Goal: Task Accomplishment & Management: Manage account settings

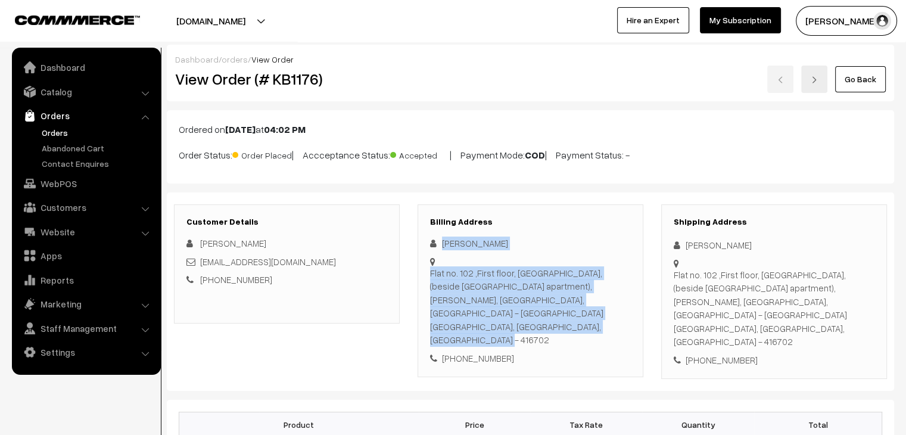
drag, startPoint x: 533, startPoint y: 313, endPoint x: 431, endPoint y: 232, distance: 130.2
click at [431, 232] on div "Billing Address Rifa Kazi Flat no. 102 ,First floor, Rahim Appartment, (beside …" at bounding box center [530, 290] width 226 height 173
copy div "Rifa Kazi Flat no. 102 ,First floor, Rahim Appartment, (beside Jamila apartment…"
drag, startPoint x: 571, startPoint y: 307, endPoint x: 541, endPoint y: 313, distance: 30.8
click at [541, 313] on div "Flat no. 102 ,First floor, Rahim Appartment, (beside Jamila apartment), Tambat …" at bounding box center [530, 306] width 201 height 80
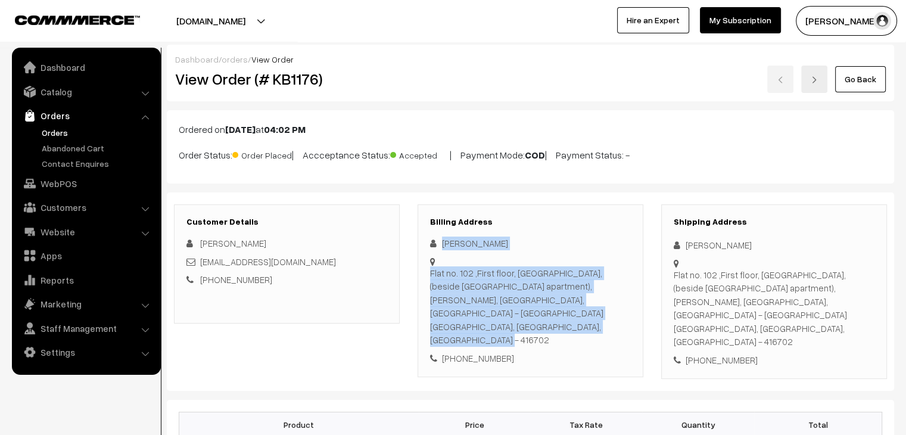
copy div "416702"
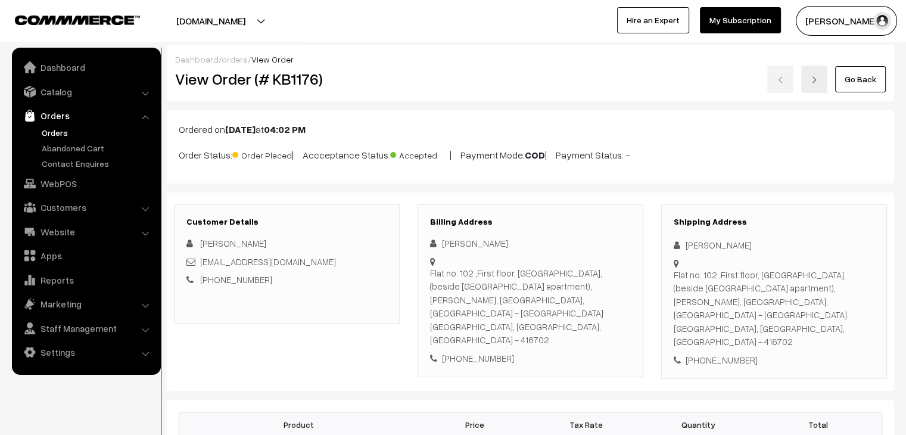
click at [500, 351] on div "[PHONE_NUMBER]" at bounding box center [530, 358] width 201 height 14
drag, startPoint x: 502, startPoint y: 329, endPoint x: 457, endPoint y: 333, distance: 46.0
click at [457, 351] on div "[PHONE_NUMBER]" at bounding box center [530, 358] width 201 height 14
copy div "9209064604"
click at [520, 351] on div "[PHONE_NUMBER]" at bounding box center [530, 358] width 201 height 14
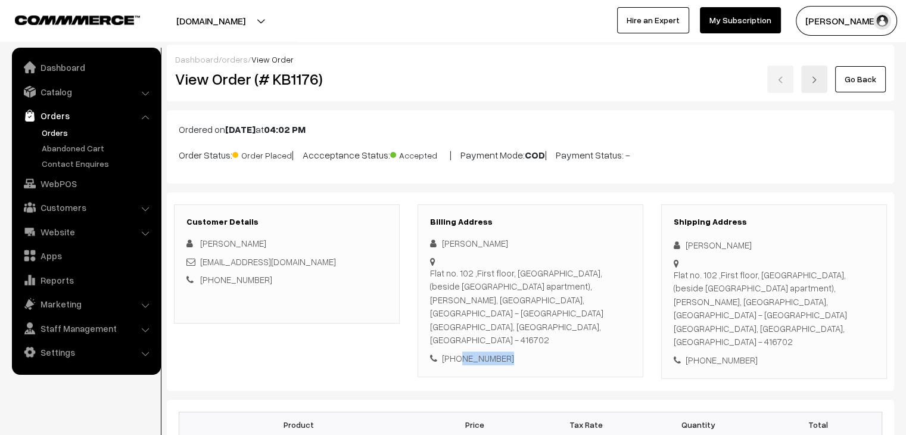
drag, startPoint x: 507, startPoint y: 330, endPoint x: 457, endPoint y: 336, distance: 51.0
click at [457, 351] on div "+91 9209064604" at bounding box center [530, 358] width 201 height 14
copy div "9209064604"
drag, startPoint x: 567, startPoint y: 314, endPoint x: 430, endPoint y: 274, distance: 142.6
click at [430, 274] on div "Flat no. 102 ,First floor, Rahim Appartment, (beside Jamila apartment), Tambat …" at bounding box center [530, 306] width 201 height 80
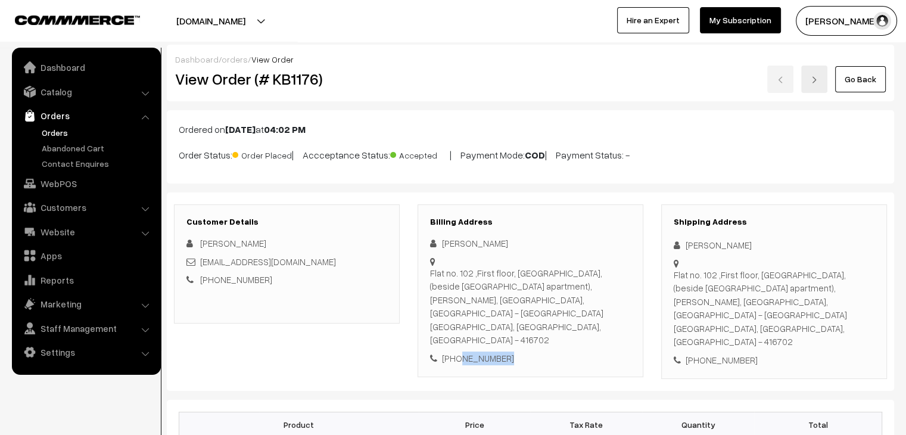
copy div "Flat no. 102 ,First floor, Rahim Appartment, (beside Jamila apartment), Tambat …"
click at [502, 351] on div "+91 9209064604" at bounding box center [530, 358] width 201 height 14
drag, startPoint x: 509, startPoint y: 319, endPoint x: 436, endPoint y: 299, distance: 75.7
click at [436, 299] on div "Flat no. 102 ,First floor, Rahim Appartment, (beside Jamila apartment), Tambat …" at bounding box center [530, 306] width 201 height 80
click at [508, 351] on div "+91 9209064604" at bounding box center [530, 358] width 201 height 14
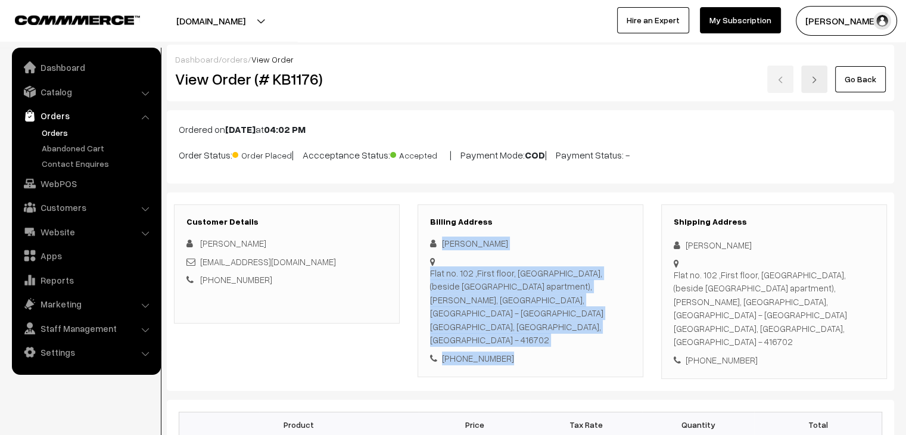
drag, startPoint x: 510, startPoint y: 334, endPoint x: 426, endPoint y: 239, distance: 126.6
click at [426, 239] on div "Billing Address Rifa Kazi Flat no. 102 ,First floor, Rahim Appartment, (beside …" at bounding box center [530, 290] width 226 height 173
copy div "Rifa Kazi Flat no. 102 ,First floor, Rahim Appartment, (beside Jamila apartment…"
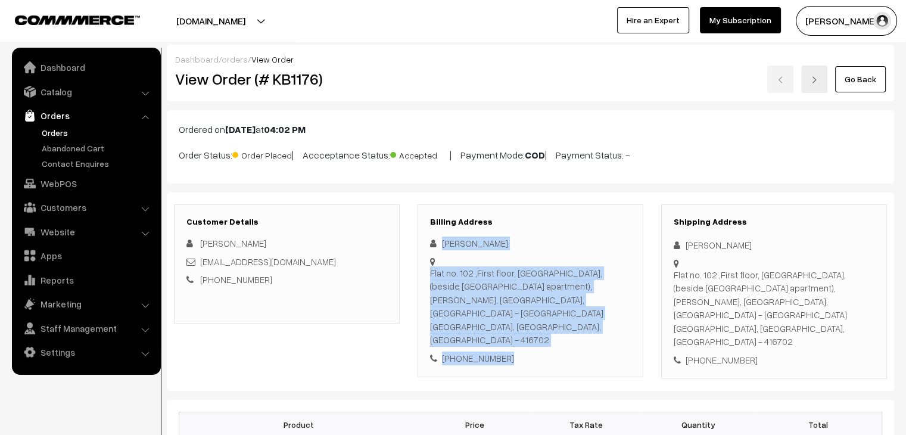
copy div "Rifa Kazi Flat no. 102 ,First floor, Rahim Appartment, (beside Jamila apartment…"
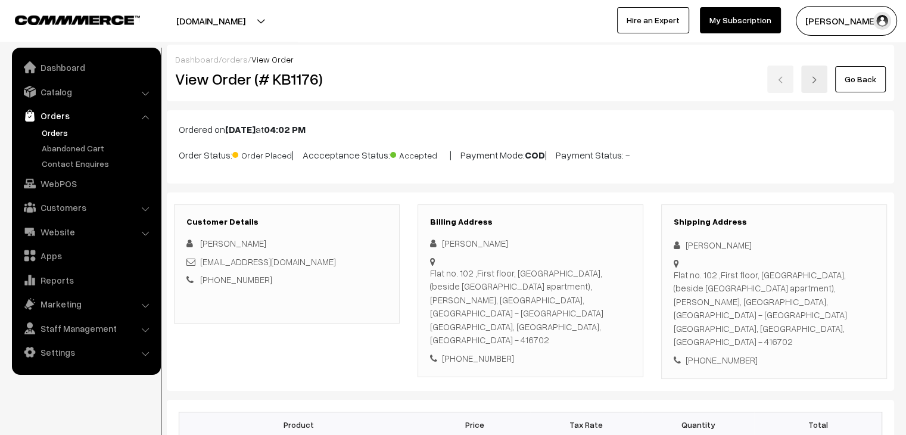
click at [83, 148] on link "Abandoned Cart" at bounding box center [98, 148] width 118 height 13
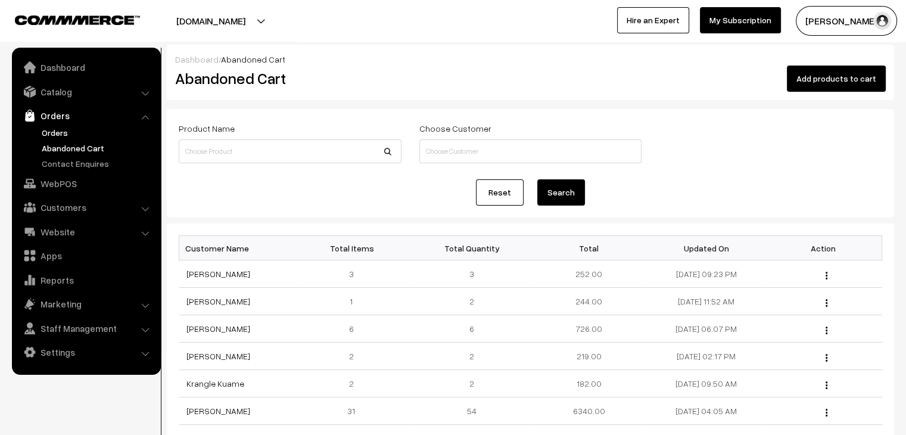
click at [69, 135] on link "Orders" at bounding box center [98, 132] width 118 height 13
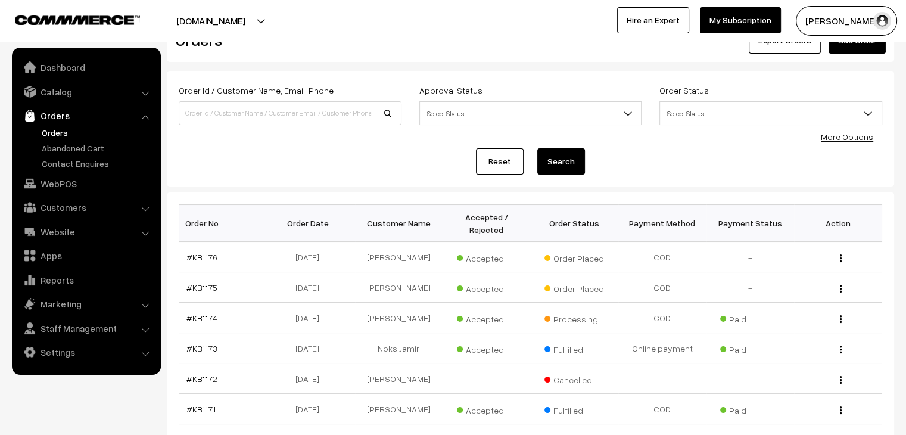
scroll to position [39, 0]
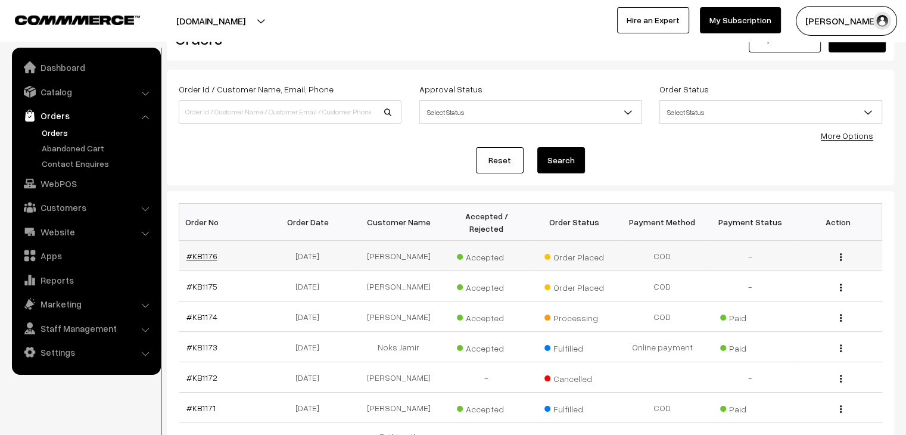
click at [202, 251] on link "#KB1176" at bounding box center [201, 256] width 31 height 10
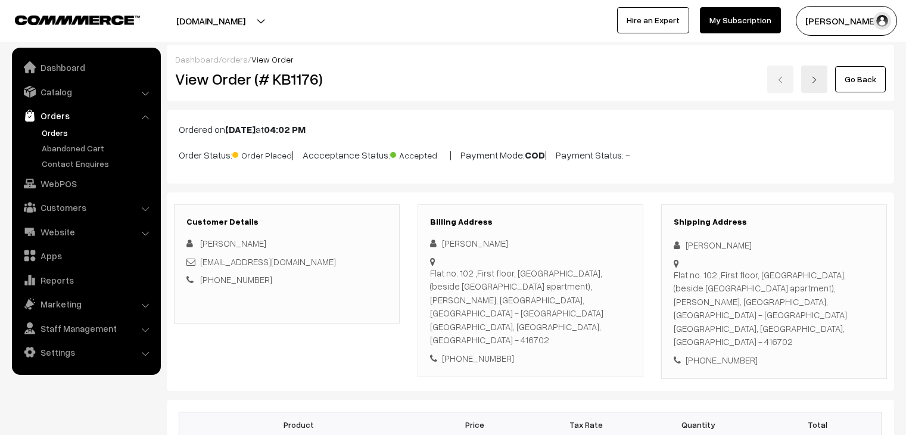
scroll to position [491, 0]
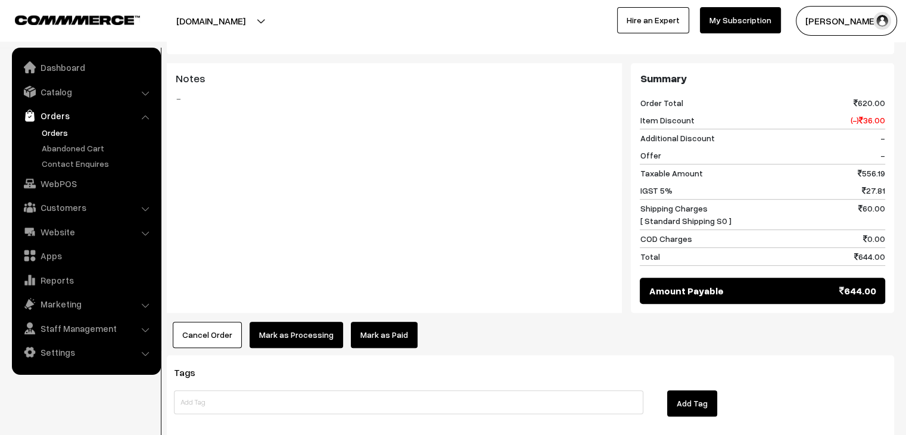
click at [360, 321] on link "Mark as Paid" at bounding box center [384, 334] width 67 height 26
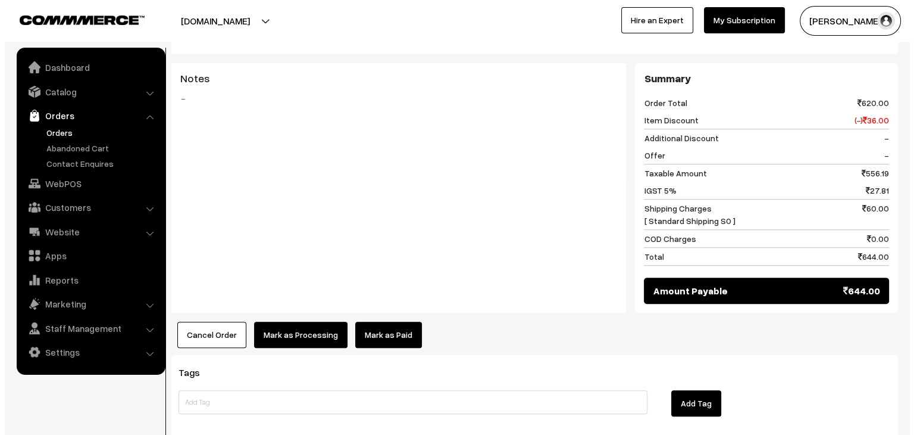
scroll to position [0, 0]
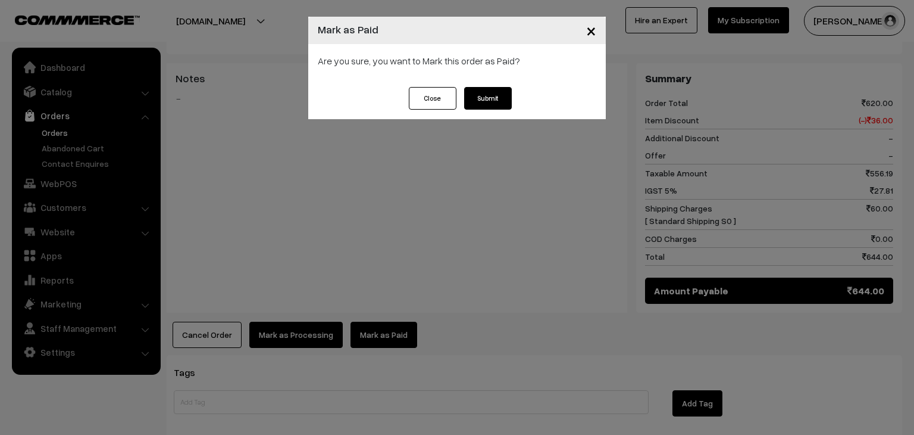
click at [479, 98] on button "Submit" at bounding box center [488, 98] width 48 height 23
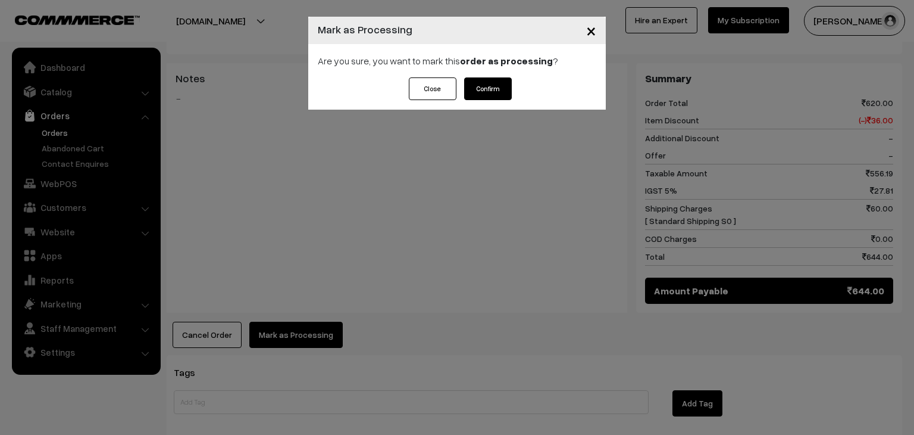
click at [494, 92] on button "Confirm" at bounding box center [488, 88] width 48 height 23
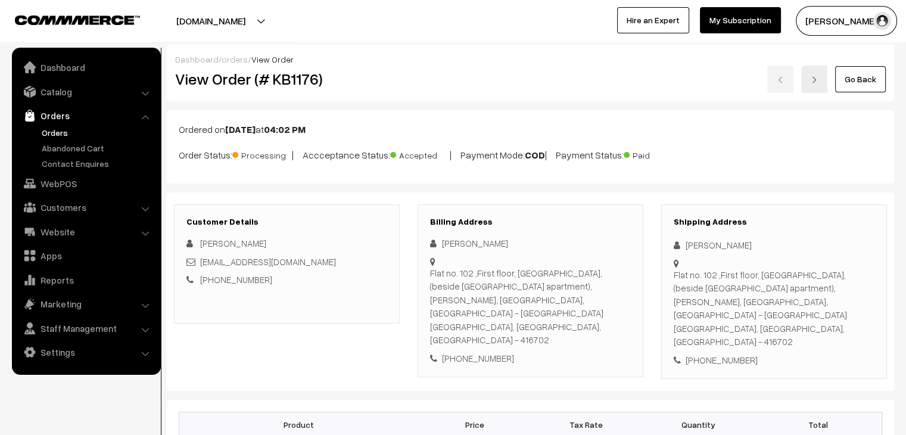
click at [64, 135] on link "Orders" at bounding box center [98, 132] width 118 height 13
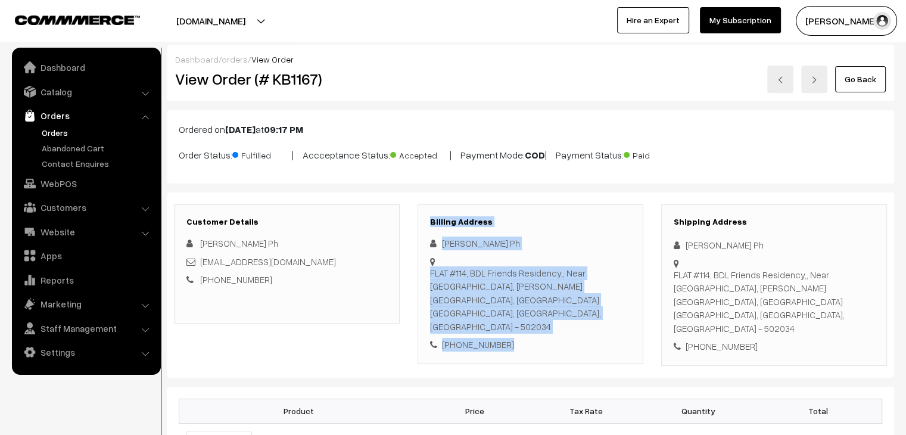
drag, startPoint x: 498, startPoint y: 317, endPoint x: 426, endPoint y: 217, distance: 122.9
click at [426, 217] on div "Billing Address Tanushree Ph FLAT #114, BDL Friends Residency,, Near Mayfair Vi…" at bounding box center [530, 284] width 226 height 160
copy div "Billing Address Tanushree Ph FLAT #114, BDL Friends Residency,, Near Mayfair Vi…"
click at [479, 248] on div "Tanushree Ph" at bounding box center [530, 243] width 201 height 14
drag, startPoint x: 500, startPoint y: 316, endPoint x: 436, endPoint y: 240, distance: 99.3
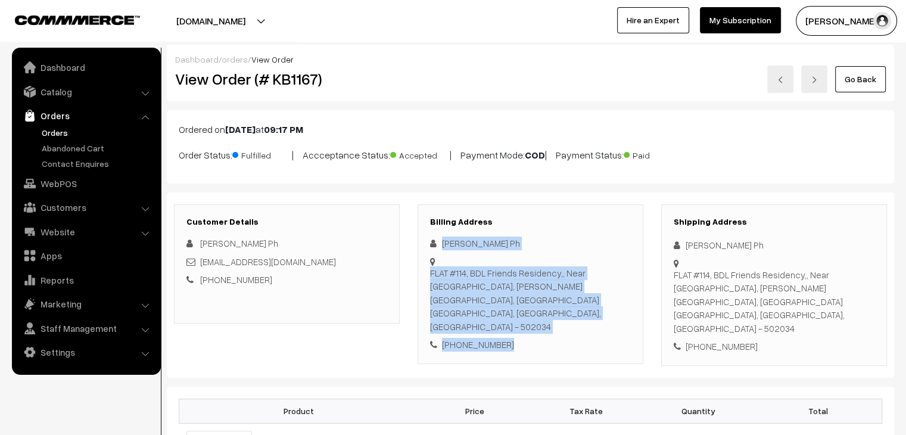
click at [436, 240] on div "Tanushree Ph FLAT #114, BDL Friends Residency,, Near Mayfair Villas, Osman Naga…" at bounding box center [530, 293] width 201 height 115
copy div "Tanushree Ph FLAT #114, BDL Friends Residency,, Near Mayfair Villas, Osman Naga…"
click at [459, 270] on div "FLAT #114, BDL Friends Residency,, Near Mayfair Villas, Osman Nagar Road, Tella…" at bounding box center [530, 299] width 201 height 67
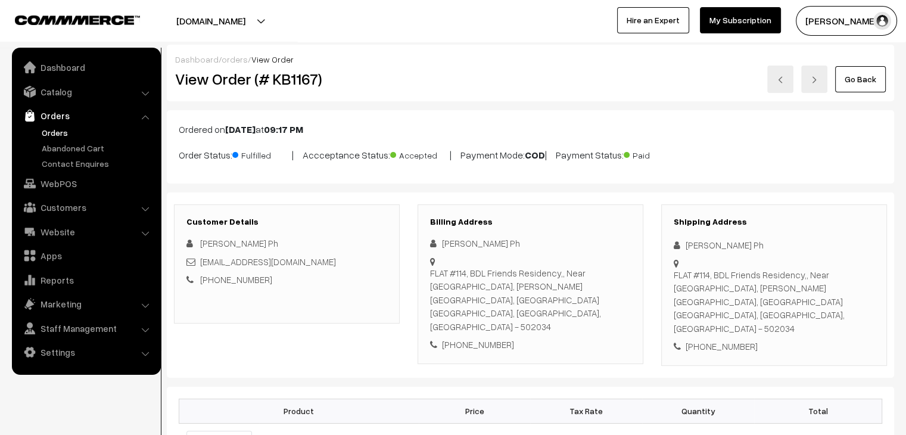
drag, startPoint x: 572, startPoint y: 298, endPoint x: 431, endPoint y: 269, distance: 144.0
click at [431, 269] on div "FLAT #114, BDL Friends Residency,, Near Mayfair Villas, Osman Nagar Road, Tella…" at bounding box center [530, 299] width 201 height 67
copy div "FLAT #114, BDL Friends Residency,, Near Mayfair Villas, Osman Nagar Road, Tella…"
click at [501, 338] on div "+91 9899808116" at bounding box center [530, 345] width 201 height 14
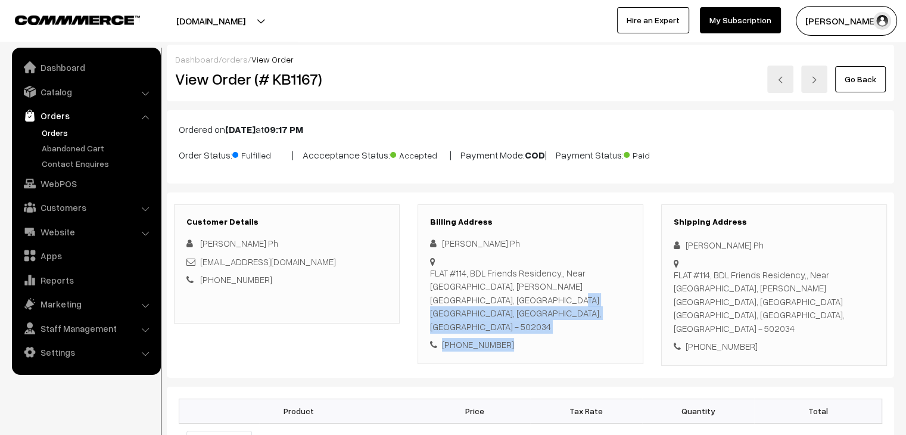
drag, startPoint x: 501, startPoint y: 319, endPoint x: 429, endPoint y: 272, distance: 85.2
click at [430, 272] on div "Tanushree Ph FLAT #114, BDL Friends Residency,, Near Mayfair Villas, Osman Naga…" at bounding box center [530, 293] width 201 height 115
click at [498, 338] on div "+91 9899808116" at bounding box center [530, 345] width 201 height 14
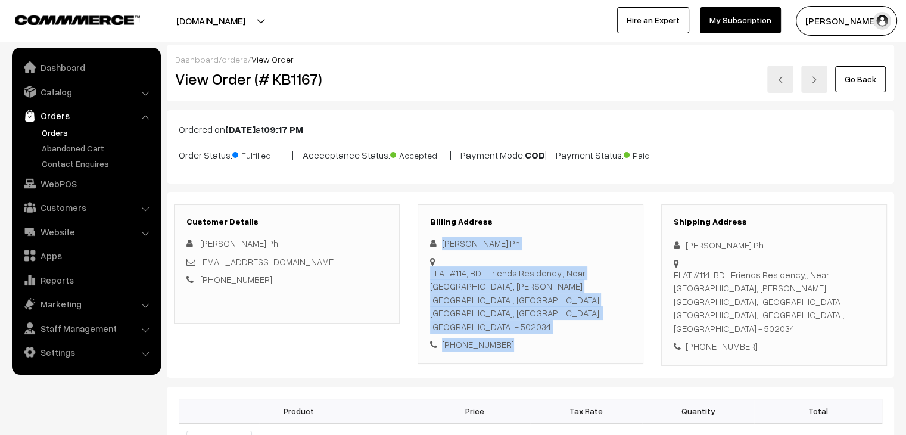
drag, startPoint x: 498, startPoint y: 313, endPoint x: 420, endPoint y: 234, distance: 110.7
click at [420, 234] on div "Billing Address Tanushree Ph FLAT #114, BDL Friends Residency,, Near Mayfair Vi…" at bounding box center [530, 284] width 226 height 160
copy div "Tanushree Ph FLAT #114, BDL Friends Residency,, Near Mayfair Villas, Osman Naga…"
click at [54, 130] on link "Orders" at bounding box center [98, 132] width 118 height 13
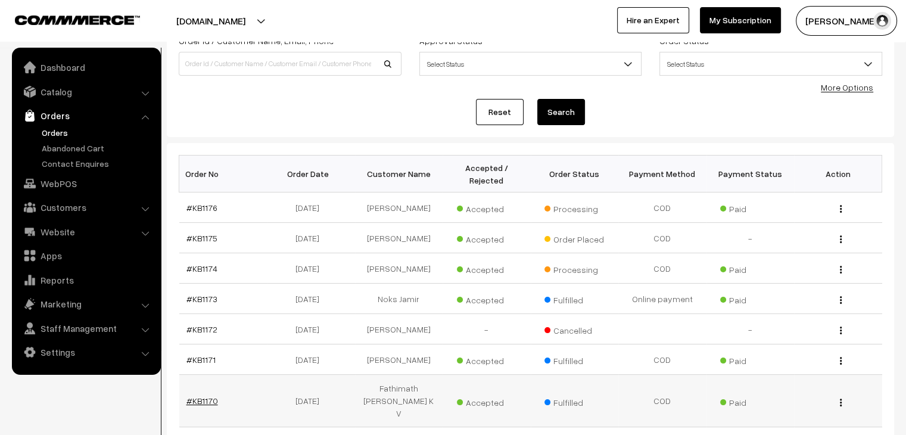
click at [193, 395] on link "#KB1170" at bounding box center [202, 400] width 32 height 10
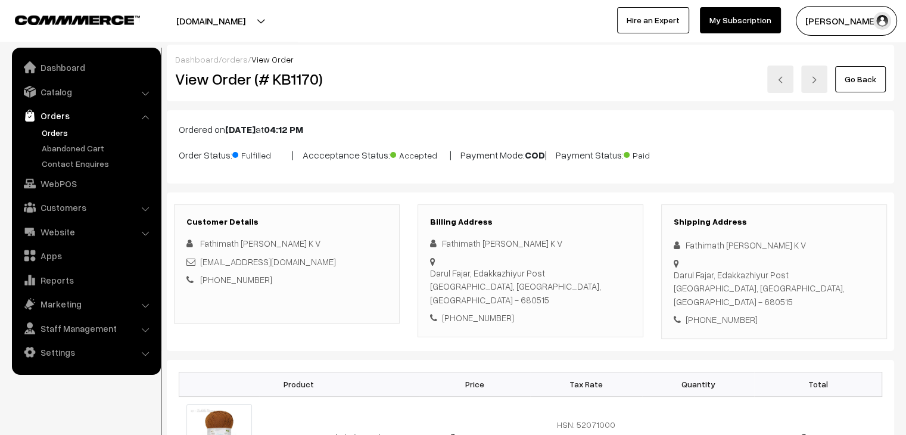
click at [232, 60] on link "orders" at bounding box center [234, 59] width 26 height 10
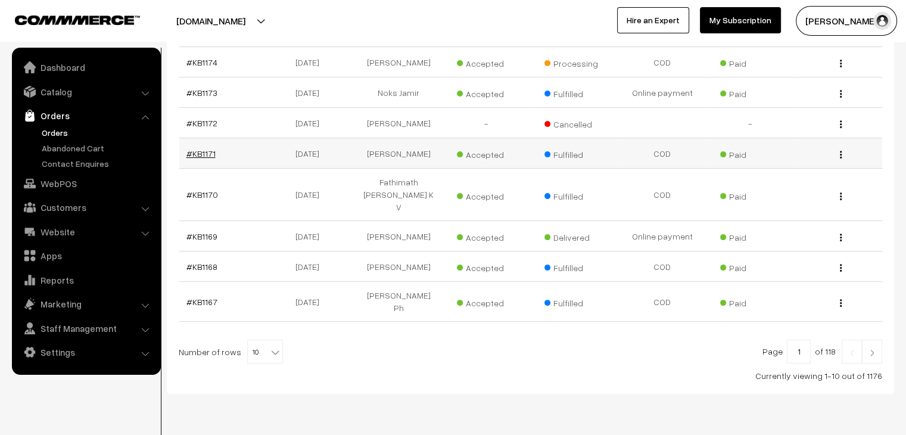
click at [193, 148] on link "#KB1171" at bounding box center [200, 153] width 29 height 10
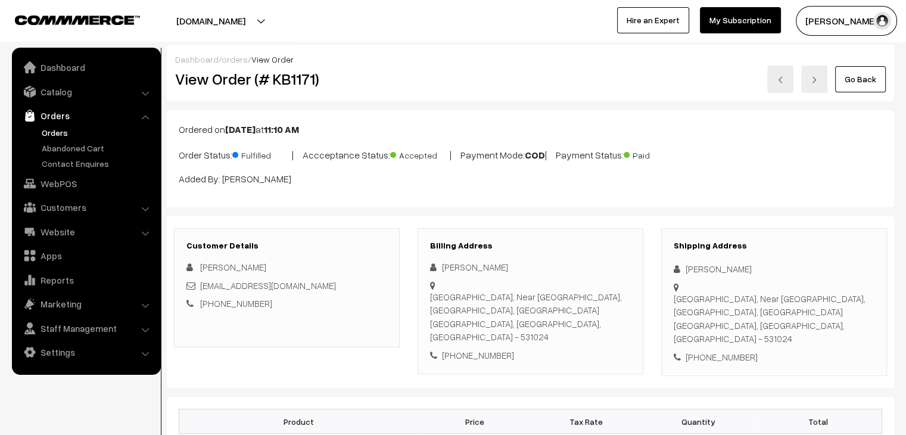
click at [60, 130] on link "Orders" at bounding box center [98, 132] width 118 height 13
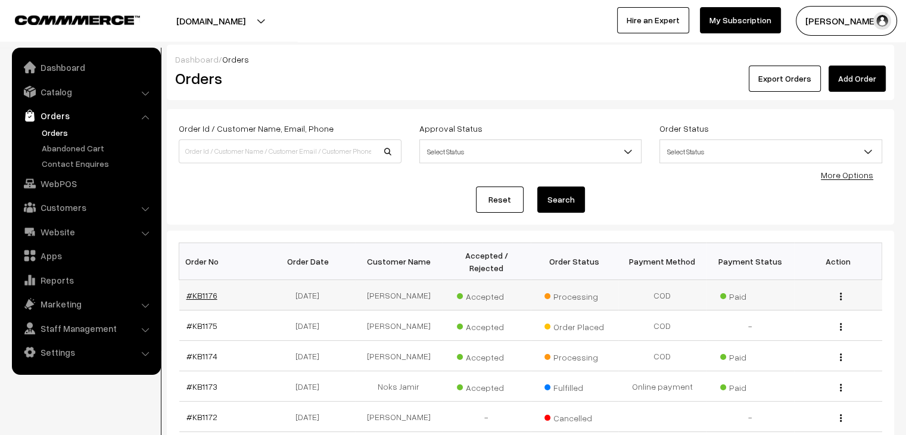
click at [200, 290] on link "#KB1176" at bounding box center [201, 295] width 31 height 10
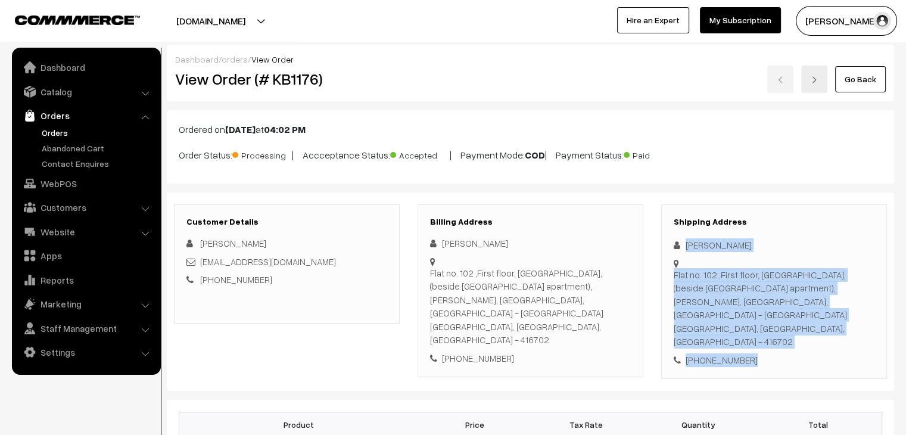
drag, startPoint x: 755, startPoint y: 341, endPoint x: 679, endPoint y: 235, distance: 130.0
click at [679, 235] on div "Shipping Address Rifa Kazi Flat no. [STREET_ADDRESS][PERSON_NAME] [PHONE_NUMBER]" at bounding box center [774, 291] width 226 height 175
copy div "Rifa Kazi Flat no. [STREET_ADDRESS][PERSON_NAME][PERSON_NAME] - 416702 [PHONE_N…"
click at [64, 133] on link "Orders" at bounding box center [98, 132] width 118 height 13
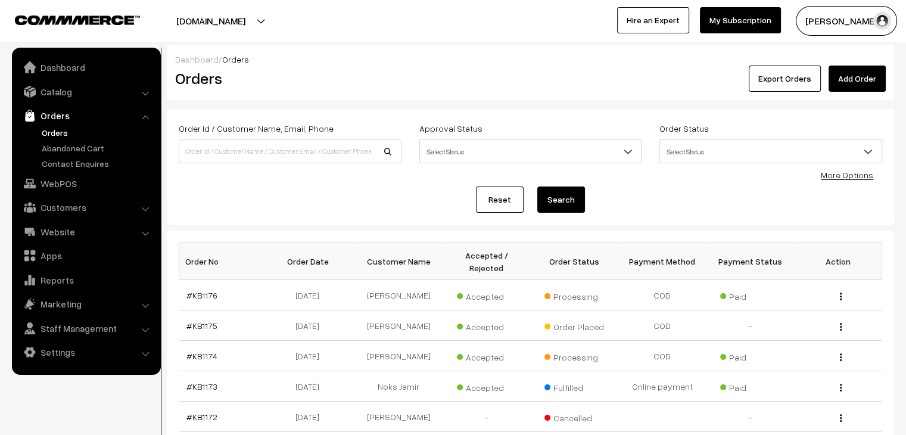
click at [201, 320] on link "#KB1175" at bounding box center [201, 325] width 31 height 10
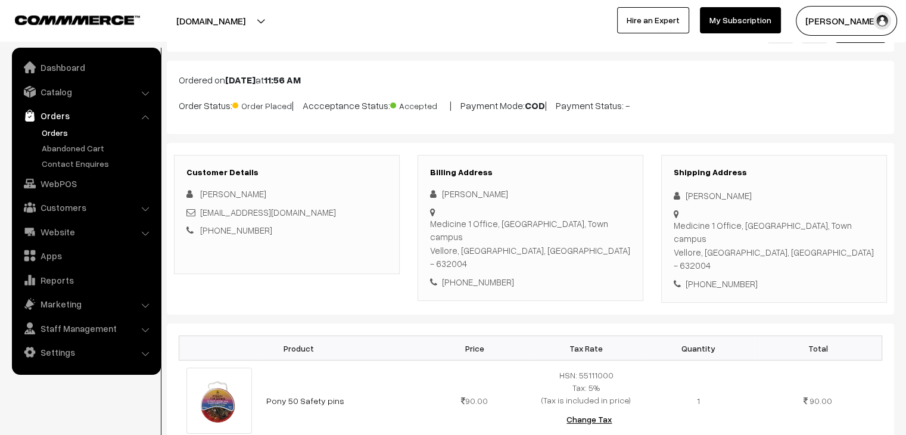
scroll to position [49, 0]
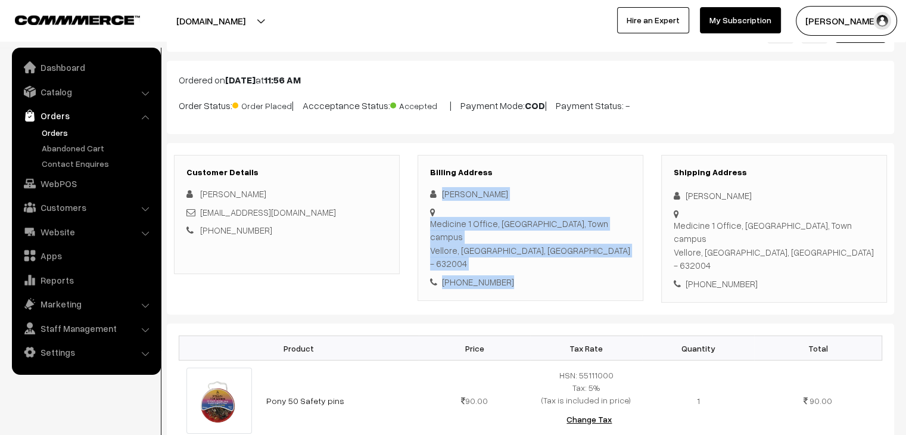
drag, startPoint x: 505, startPoint y: 243, endPoint x: 443, endPoint y: 189, distance: 83.1
click at [443, 189] on div "[PERSON_NAME] Medicine 1 Office, [GEOGRAPHIC_DATA], Town campus [GEOGRAPHIC_DAT…" at bounding box center [530, 237] width 201 height 101
copy div "[PERSON_NAME] Medicine 1 Office, [GEOGRAPHIC_DATA], [GEOGRAPHIC_DATA], [GEOGRAP…"
click at [55, 129] on link "Orders" at bounding box center [98, 132] width 118 height 13
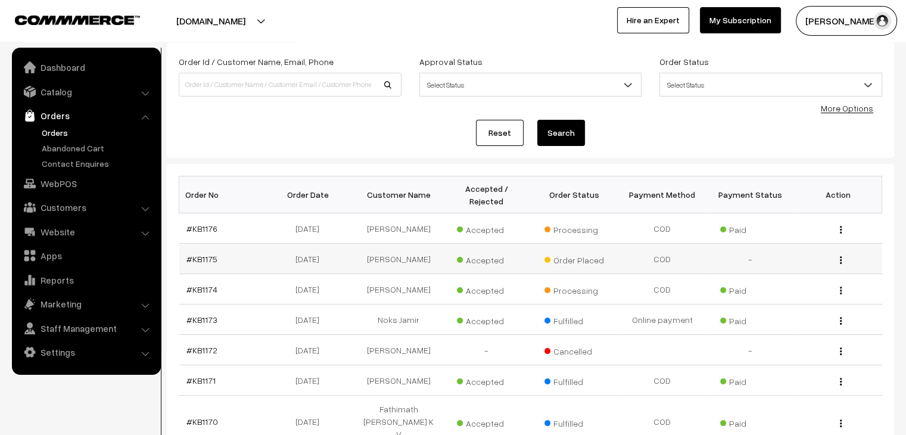
scroll to position [68, 0]
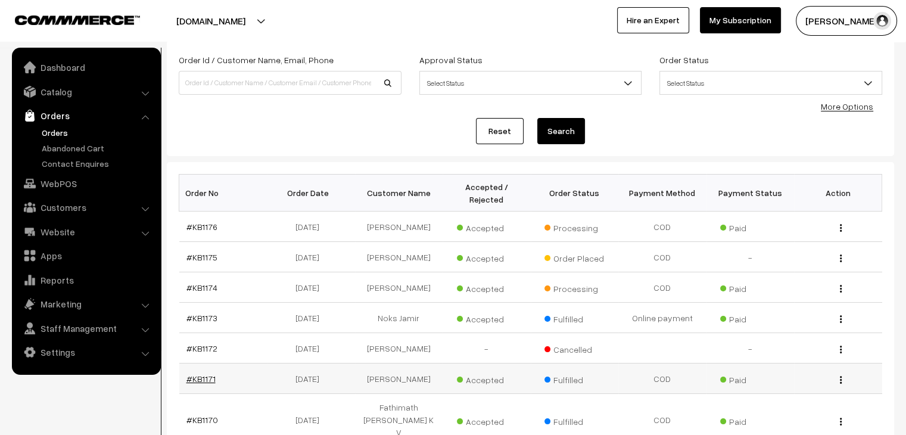
click at [194, 373] on link "#KB1171" at bounding box center [200, 378] width 29 height 10
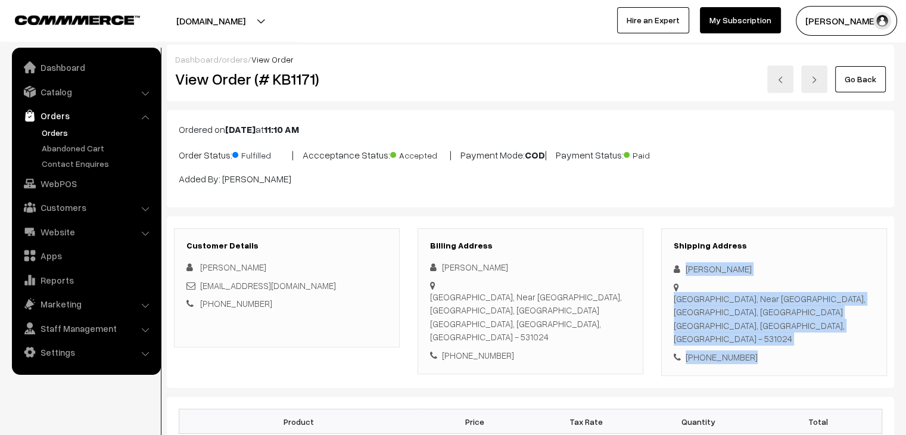
drag, startPoint x: 748, startPoint y: 346, endPoint x: 677, endPoint y: 267, distance: 105.8
click at [677, 267] on div "Shipping Address [PERSON_NAME] [GEOGRAPHIC_DATA], Near [DEMOGRAPHIC_DATA], [GEO…" at bounding box center [774, 302] width 226 height 148
copy div "[PERSON_NAME][GEOGRAPHIC_DATA], Near [GEOGRAPHIC_DATA], [GEOGRAPHIC_DATA], [GEO…"
click at [61, 133] on link "Orders" at bounding box center [98, 132] width 118 height 13
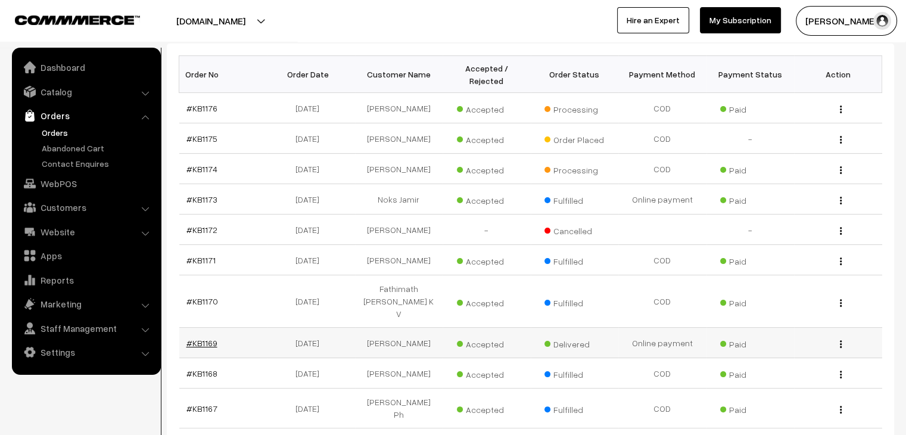
click at [193, 338] on link "#KB1169" at bounding box center [201, 343] width 31 height 10
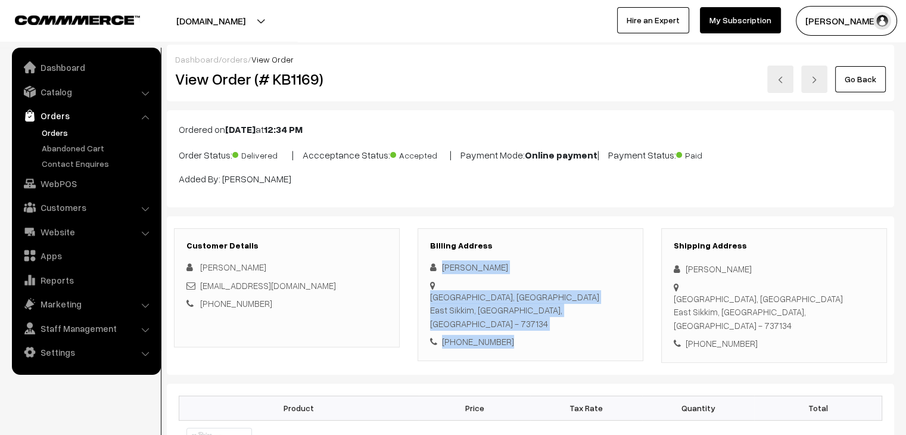
click at [437, 264] on div "[PERSON_NAME] [GEOGRAPHIC_DATA], [GEOGRAPHIC_DATA], [GEOGRAPHIC_DATA], [GEOGRAP…" at bounding box center [530, 304] width 201 height 88
click at [232, 57] on link "orders" at bounding box center [234, 59] width 26 height 10
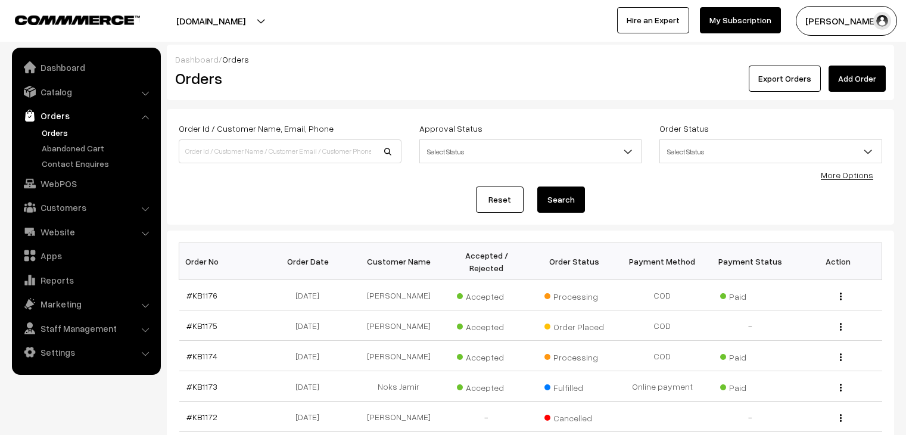
click at [201, 290] on link "#KB1176" at bounding box center [201, 295] width 31 height 10
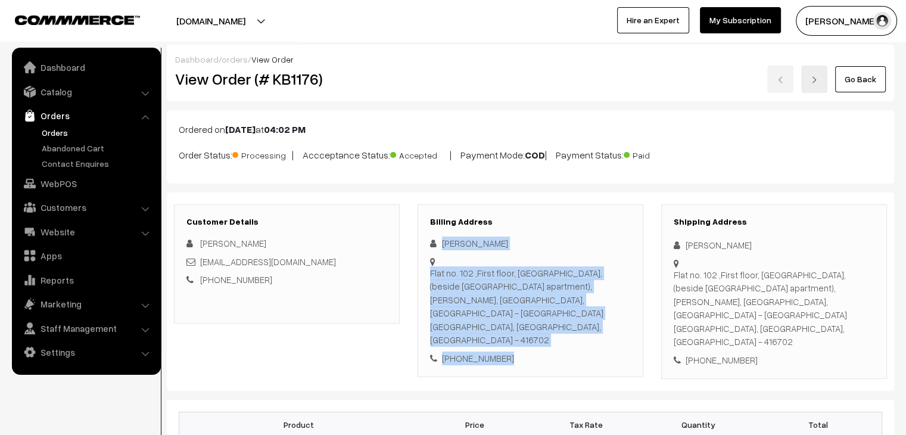
click at [436, 241] on div "[PERSON_NAME] Flat no. [STREET_ADDRESS][PERSON_NAME] [PHONE_NUMBER]" at bounding box center [530, 300] width 201 height 128
click at [233, 61] on link "orders" at bounding box center [234, 59] width 26 height 10
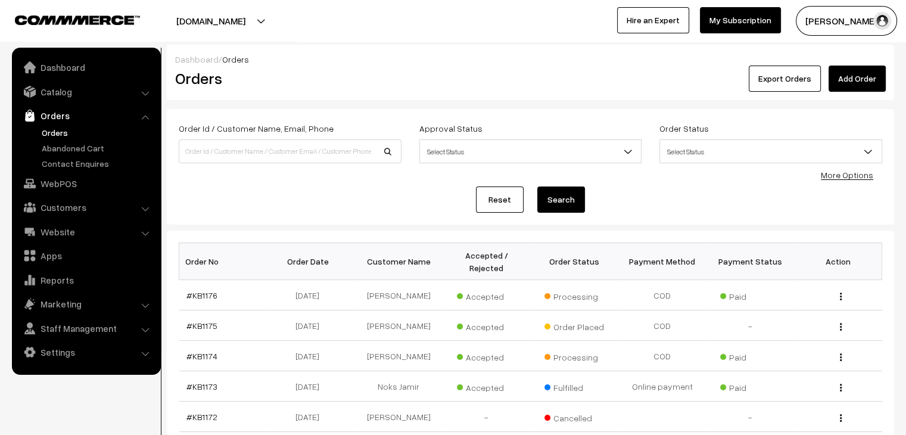
click at [385, 313] on td "[PERSON_NAME]" at bounding box center [399, 325] width 88 height 30
click at [206, 320] on link "#KB1175" at bounding box center [201, 325] width 31 height 10
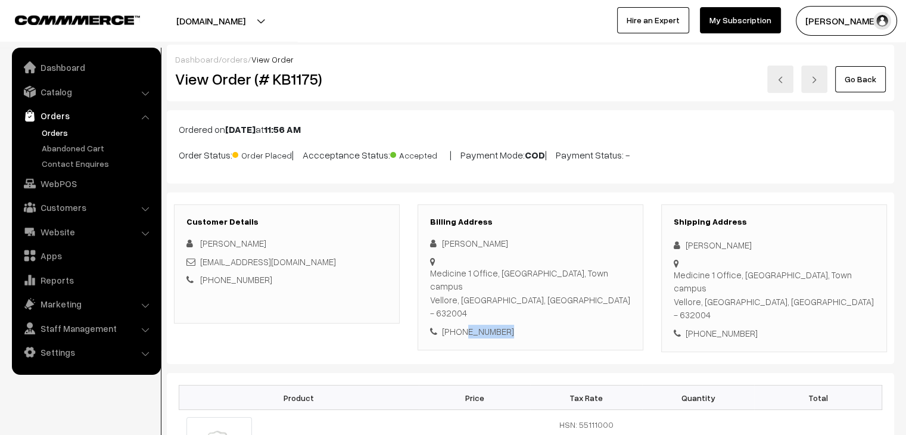
click at [504, 324] on div "[PHONE_NUMBER]" at bounding box center [530, 331] width 201 height 14
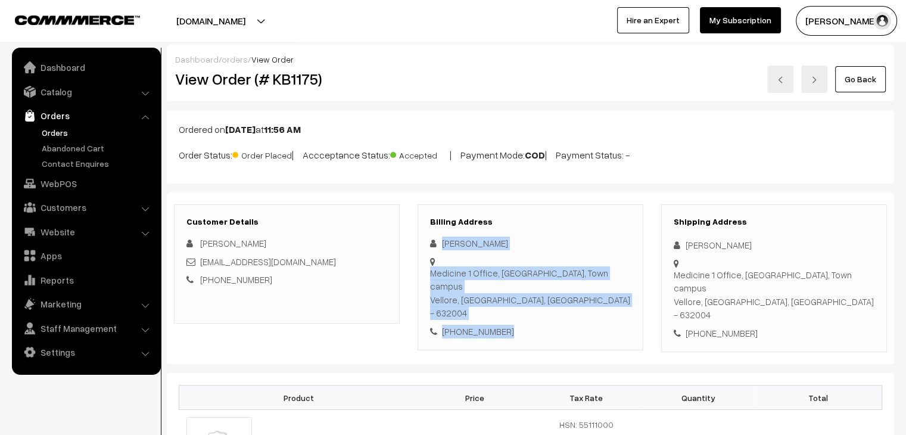
drag, startPoint x: 504, startPoint y: 298, endPoint x: 439, endPoint y: 239, distance: 87.6
click at [439, 239] on div "[PERSON_NAME] Medicine 1 Office, [GEOGRAPHIC_DATA], Town campus [GEOGRAPHIC_DAT…" at bounding box center [530, 286] width 201 height 101
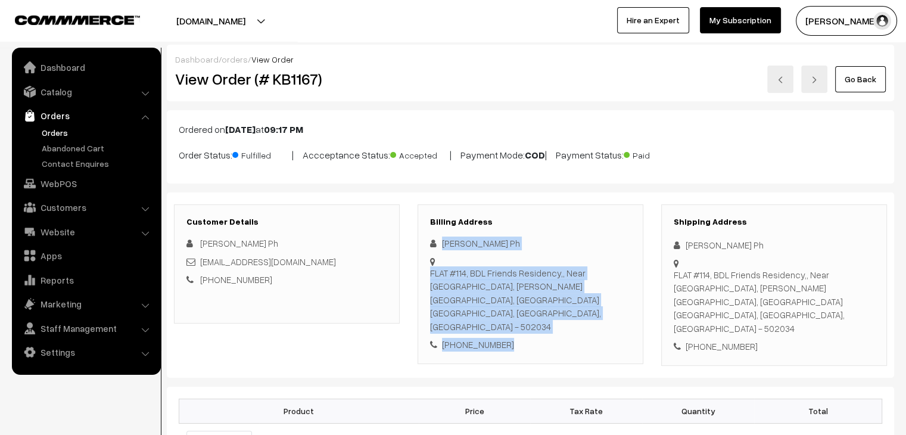
drag, startPoint x: 507, startPoint y: 319, endPoint x: 439, endPoint y: 243, distance: 101.2
click at [439, 243] on div "[PERSON_NAME] Ph [STREET_ADDRESS][PERSON_NAME] [PHONE_NUMBER]" at bounding box center [530, 293] width 201 height 115
copy div "Tanushree Ph FLAT #114, BDL Friends Residency,, Near Mayfair Villas, Osman Naga…"
click at [55, 132] on link "Orders" at bounding box center [98, 132] width 118 height 13
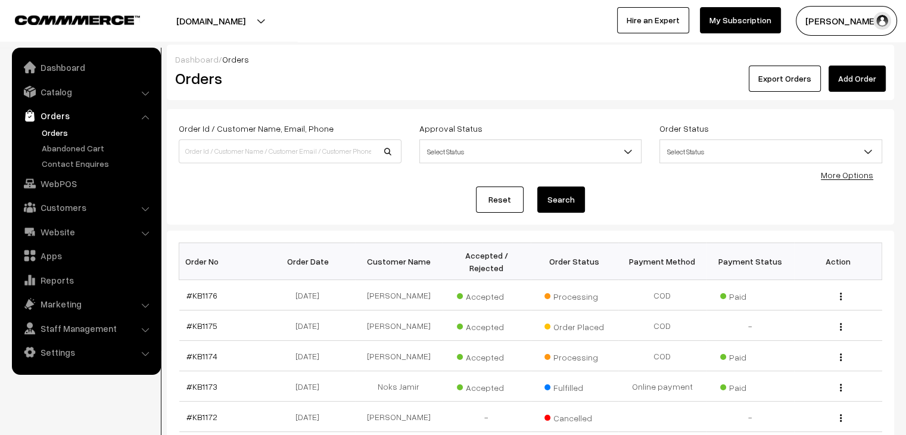
click at [197, 320] on link "#KB1175" at bounding box center [201, 325] width 31 height 10
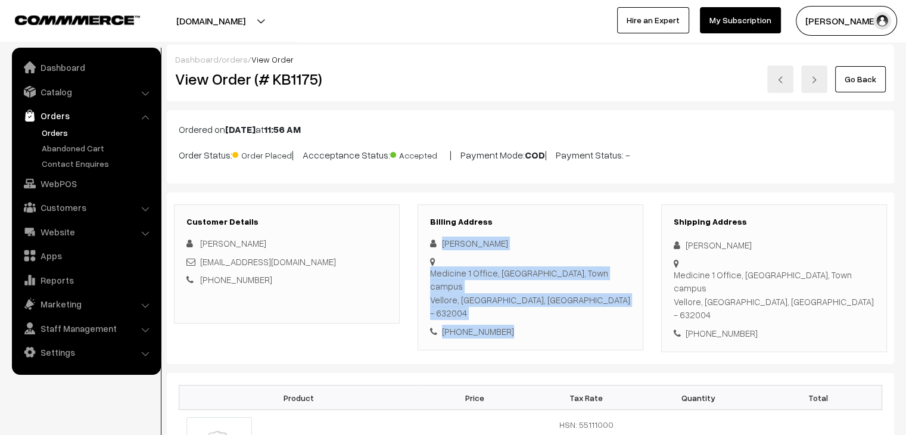
click at [441, 243] on div "Krupa George Medicine 1 Office, CMC Hospital, Town campus Vellore, Tamil Nadu, …" at bounding box center [530, 286] width 201 height 101
click at [61, 132] on link "Orders" at bounding box center [98, 132] width 118 height 13
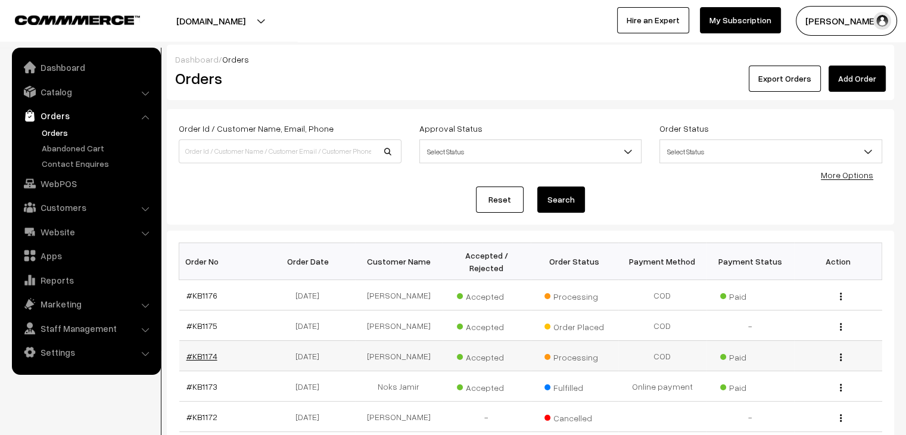
click at [200, 351] on link "#KB1174" at bounding box center [201, 356] width 31 height 10
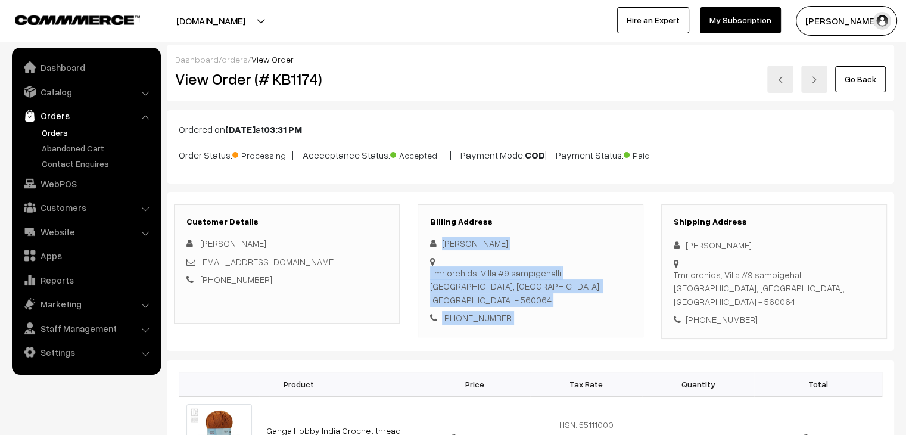
drag, startPoint x: 0, startPoint y: 0, endPoint x: 443, endPoint y: 242, distance: 504.9
click at [443, 242] on div "Sayed Safiulla Tmr orchids, Villa #9 sampigehalli Bengaluru, Karnataka, India -…" at bounding box center [530, 280] width 201 height 88
copy div "Sayed Safiulla Tmr orchids, Villa #9 sampigehalli Bengaluru, Karnataka, India -…"
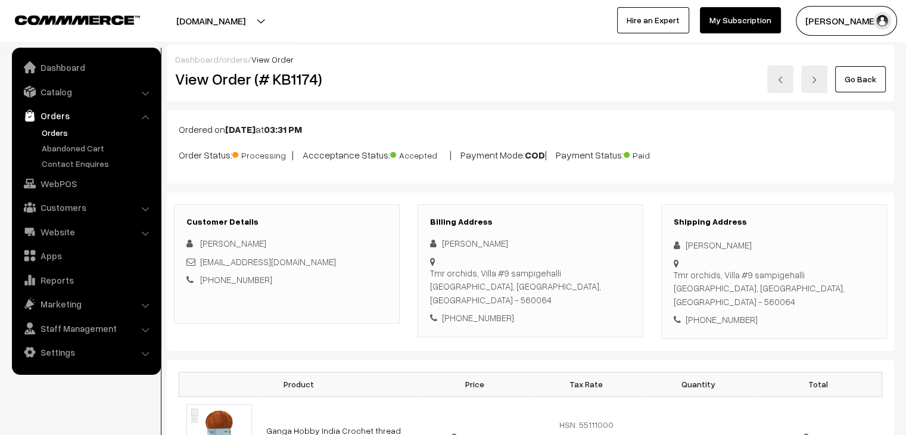
click at [710, 167] on div "Ordered on Sep 27, 2025 at 03:31 PM Order Status: Processing | Accceptance Stat…" at bounding box center [530, 146] width 727 height 73
click at [55, 136] on link "Orders" at bounding box center [98, 132] width 118 height 13
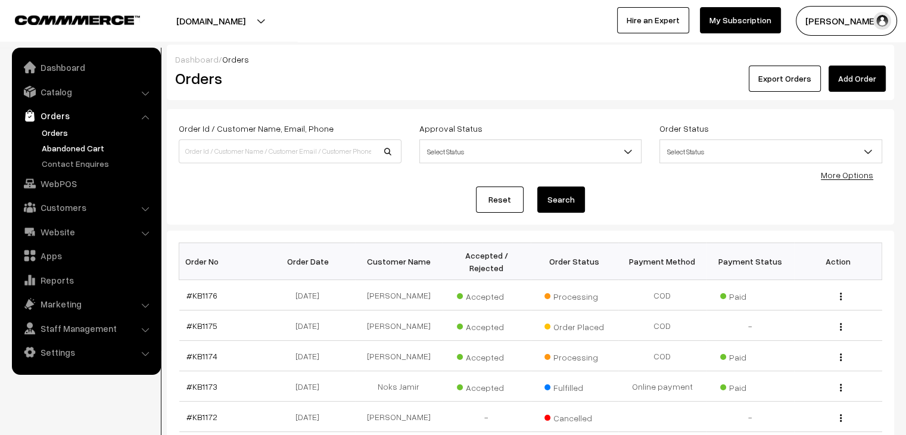
click at [108, 145] on link "Abandoned Cart" at bounding box center [98, 148] width 118 height 13
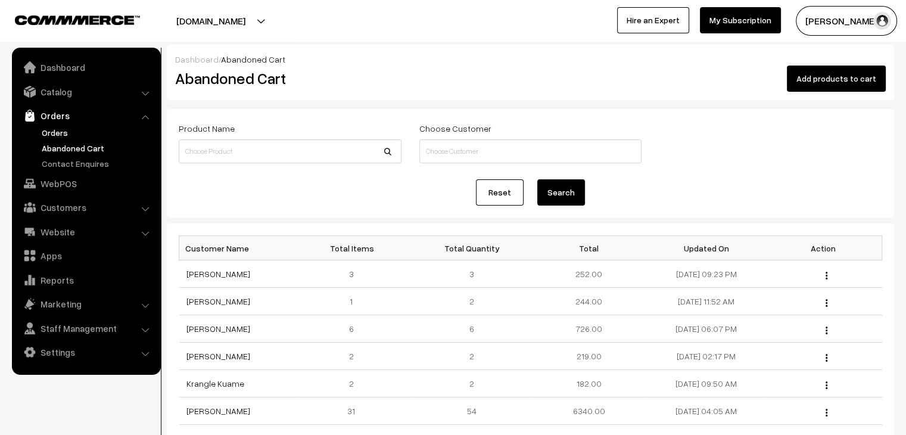
click at [44, 129] on link "Orders" at bounding box center [98, 132] width 118 height 13
